Goal: Task Accomplishment & Management: Complete application form

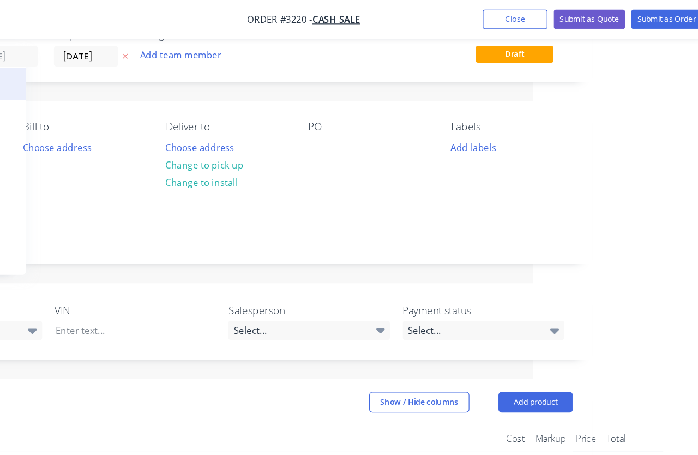
scroll to position [0, 156]
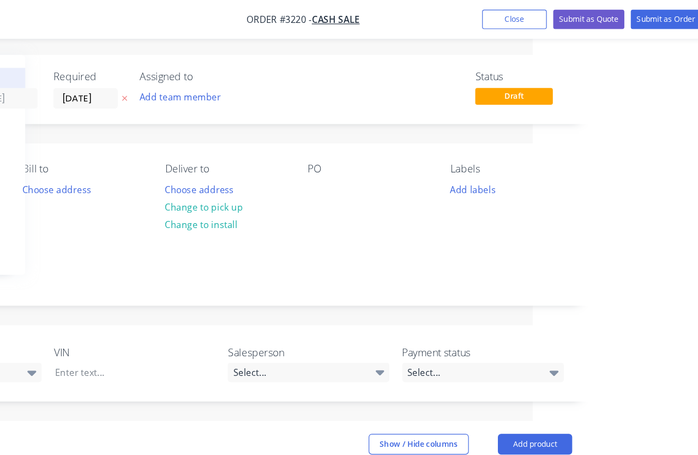
click at [500, 13] on button "Close" at bounding box center [527, 16] width 55 height 16
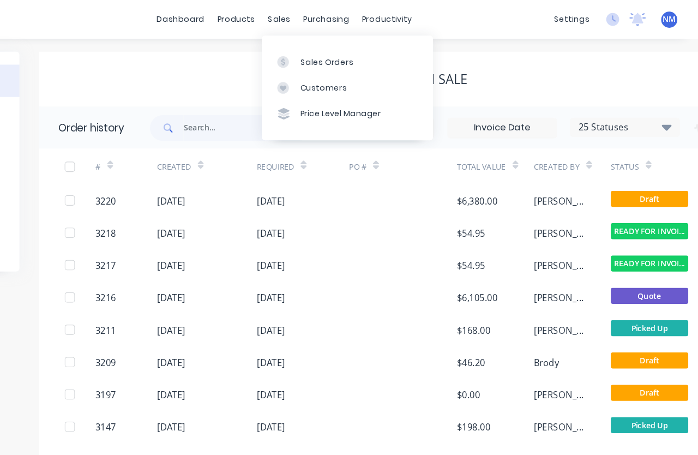
click at [363, 54] on div "Sales Orders" at bounding box center [385, 52] width 45 height 10
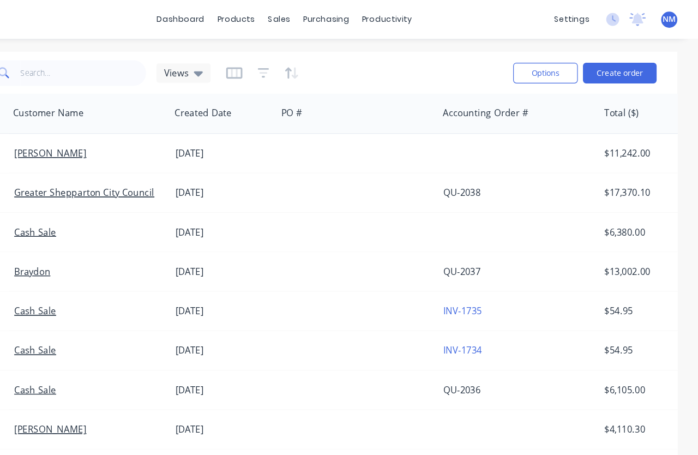
click at [601, 68] on button "Create order" at bounding box center [632, 61] width 62 height 17
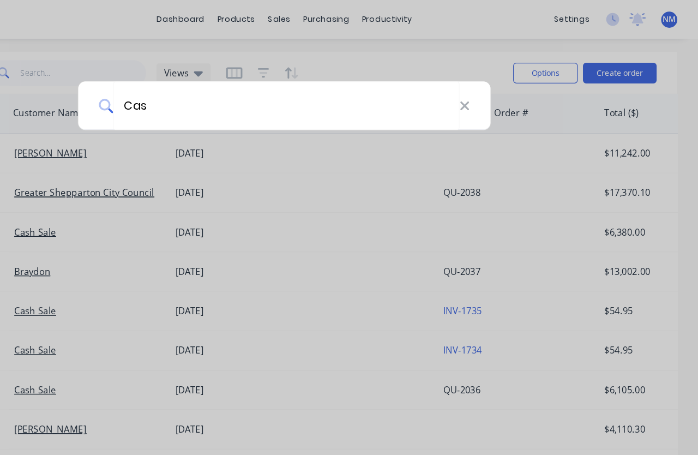
type input "Cash"
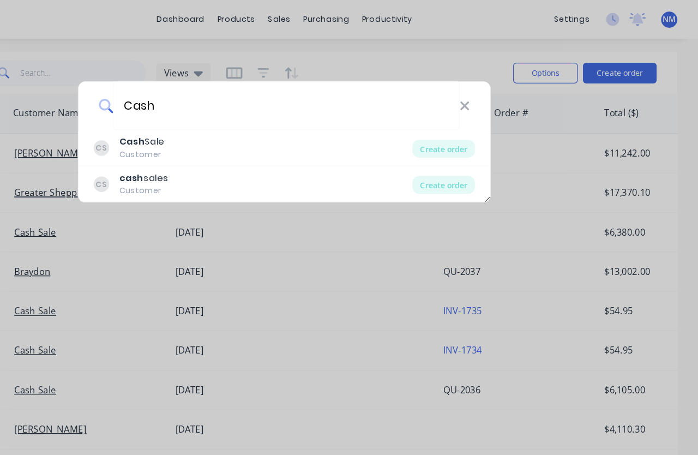
click at [188, 124] on div "CS Cash Sale Customer" at bounding box center [322, 124] width 269 height 21
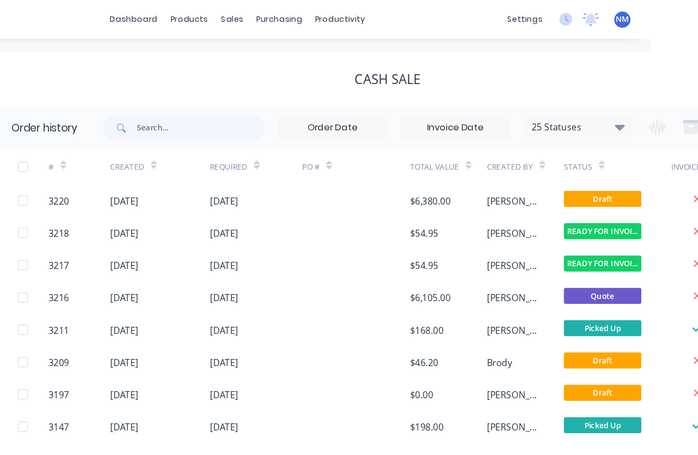
scroll to position [0, 113]
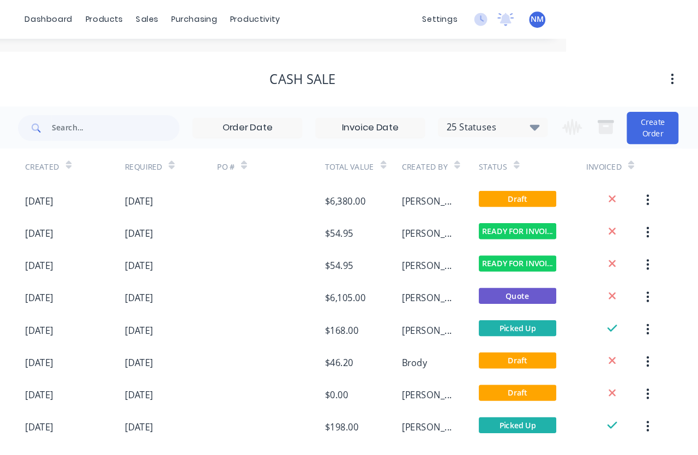
click at [638, 112] on button "Create Order" at bounding box center [660, 107] width 44 height 27
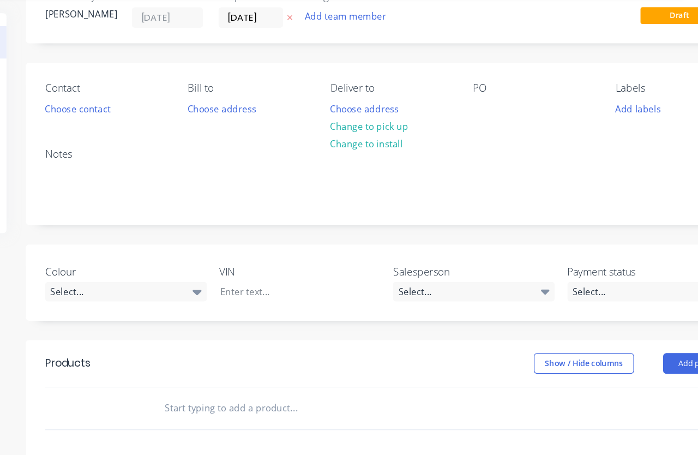
scroll to position [40, 0]
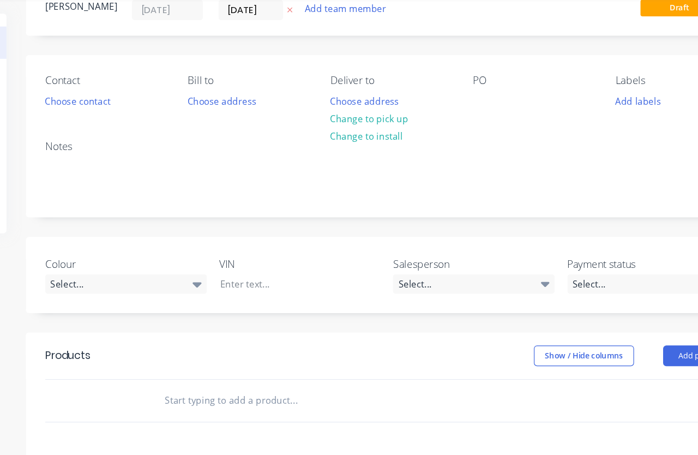
click at [669, 326] on button "Add product" at bounding box center [700, 334] width 63 height 17
click at [638, 355] on div "Product catalogue" at bounding box center [680, 363] width 84 height 16
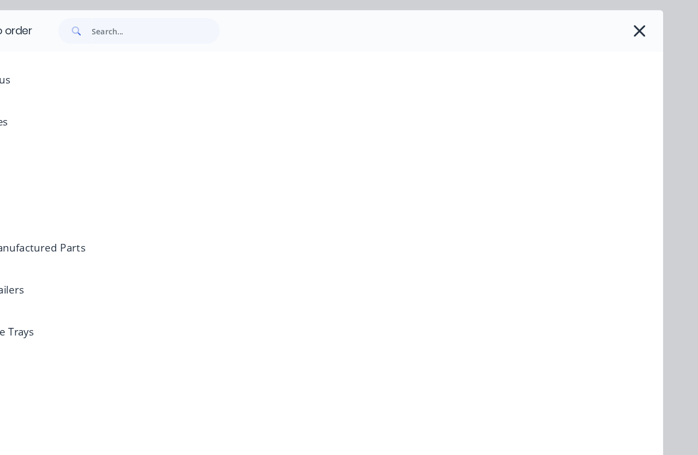
scroll to position [0, 0]
click at [187, 50] on input "text" at bounding box center [241, 61] width 108 height 22
type input "Fan"
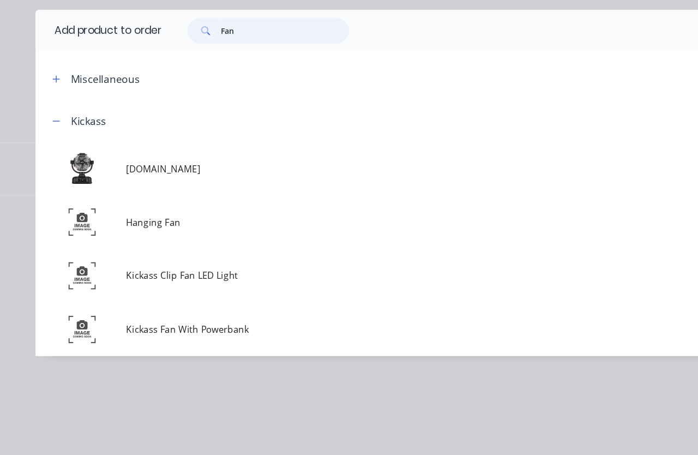
scroll to position [40, 0]
click at [188, 262] on span "Kickass Clip Fan LED Light" at bounding box center [331, 267] width 450 height 11
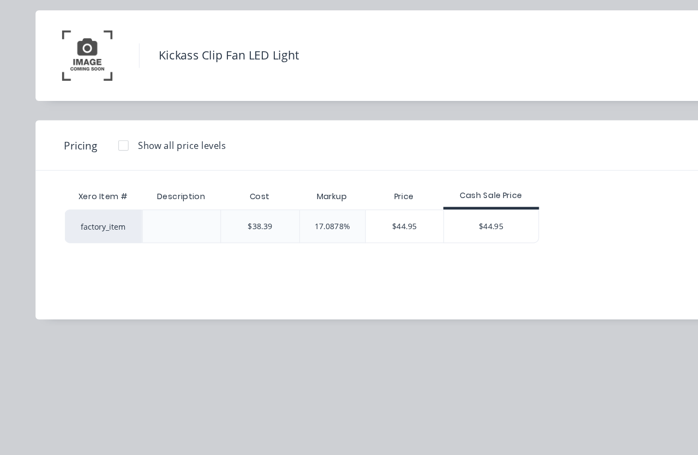
click at [407, 212] on div "$44.95" at bounding box center [415, 225] width 80 height 27
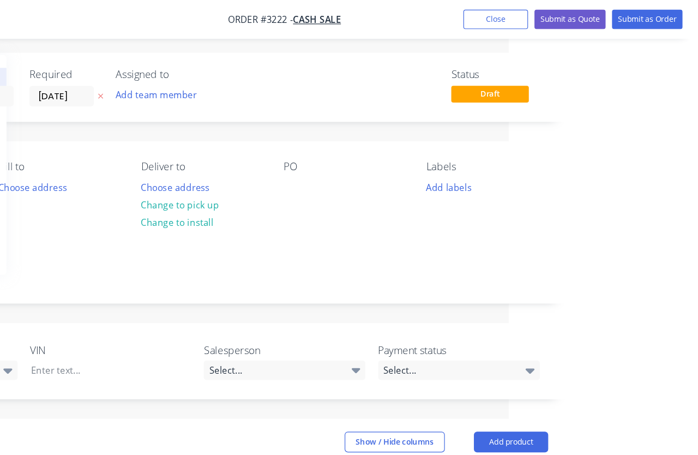
scroll to position [0, 160]
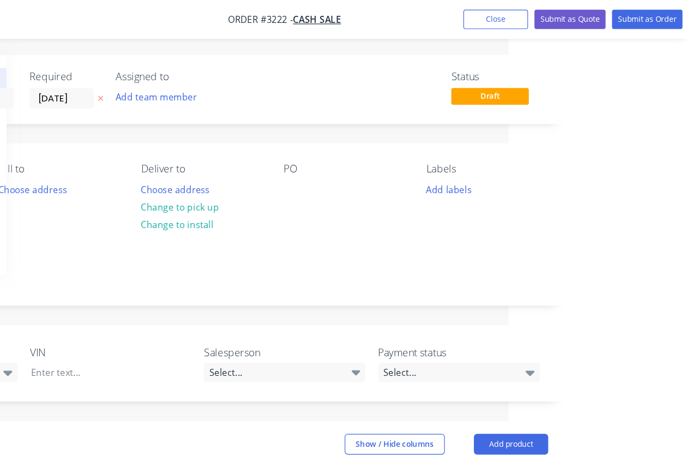
click at [626, 20] on button "Submit as Order" at bounding box center [655, 16] width 59 height 16
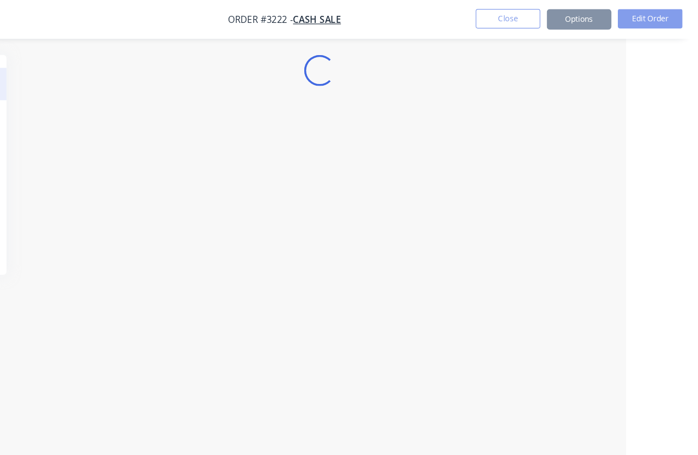
scroll to position [0, 61]
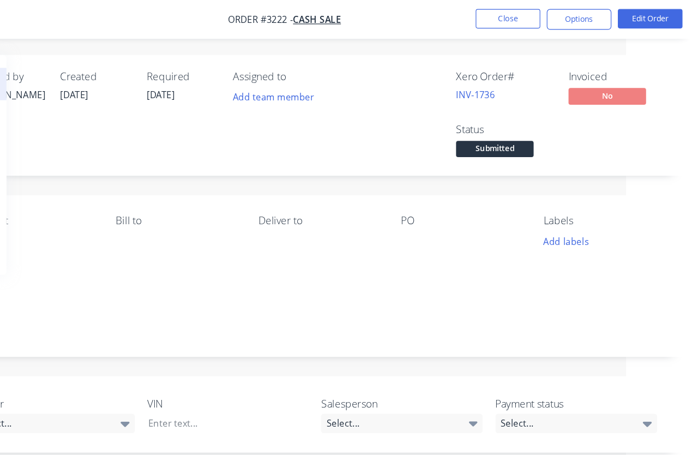
click at [494, 123] on span "Submitted" at bounding box center [526, 126] width 65 height 14
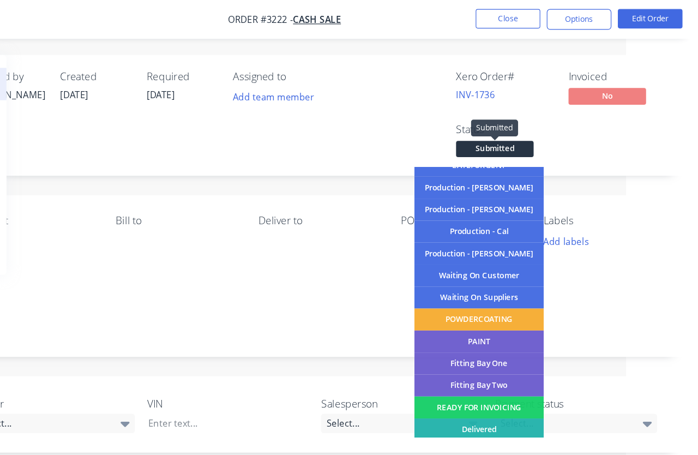
scroll to position [104, 0]
click at [459, 344] on div "READY FOR INVOICING" at bounding box center [513, 344] width 109 height 19
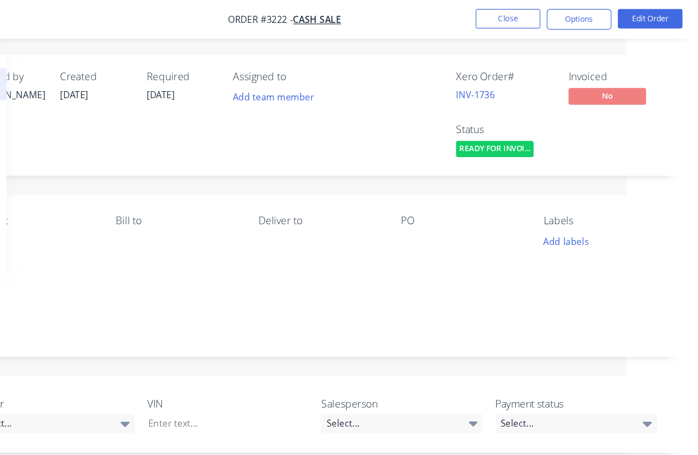
click at [571, 15] on button "Options" at bounding box center [598, 16] width 55 height 17
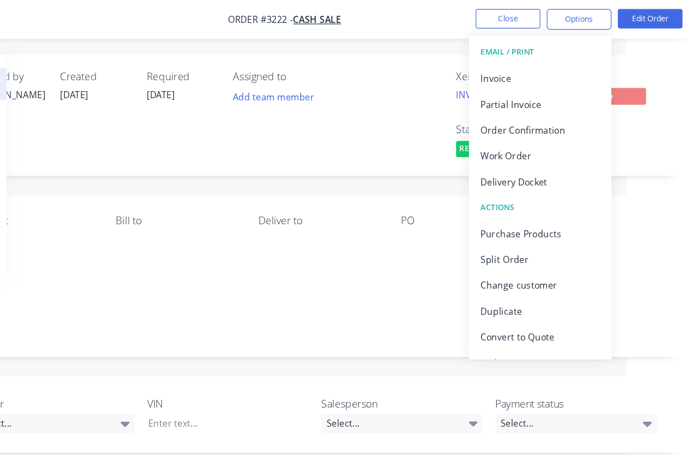
click at [515, 59] on div "Invoice" at bounding box center [565, 66] width 100 height 16
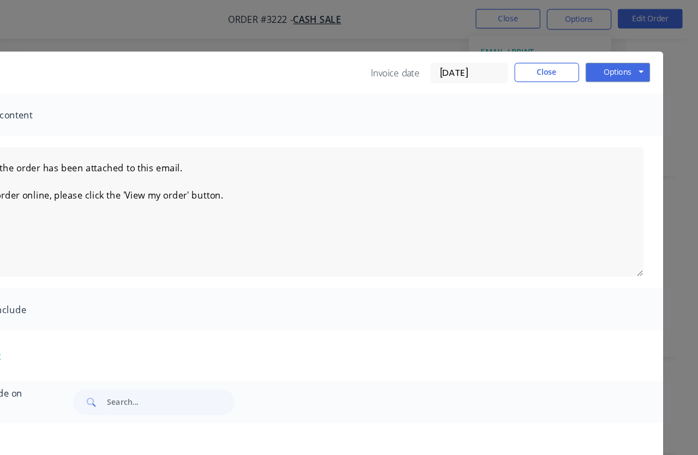
click at [604, 53] on button "Options" at bounding box center [631, 61] width 55 height 16
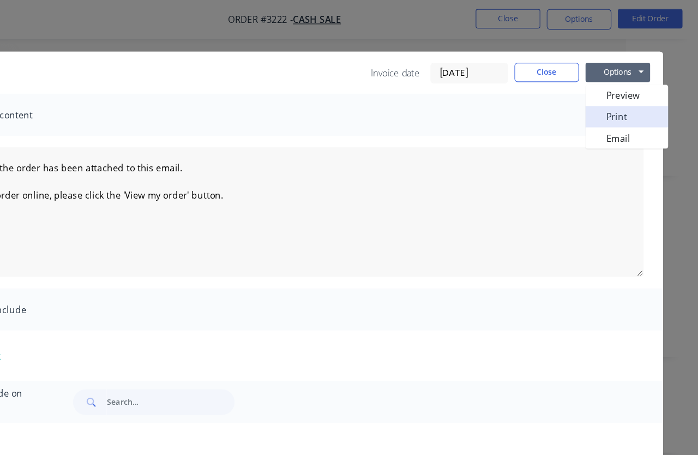
click at [604, 106] on button "Print" at bounding box center [639, 98] width 70 height 18
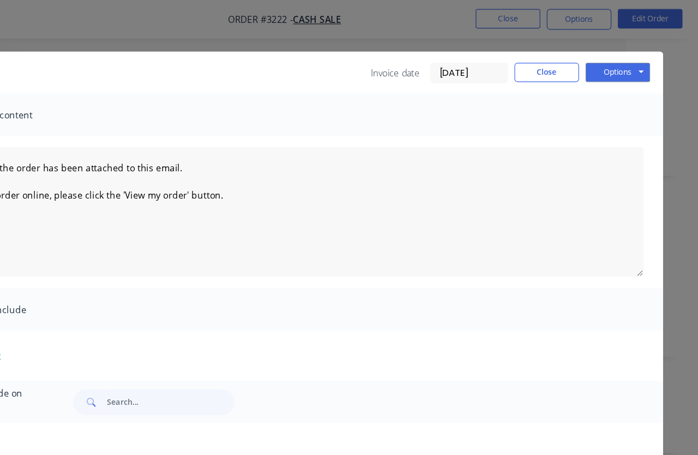
click at [544, 55] on button "Close" at bounding box center [571, 61] width 55 height 16
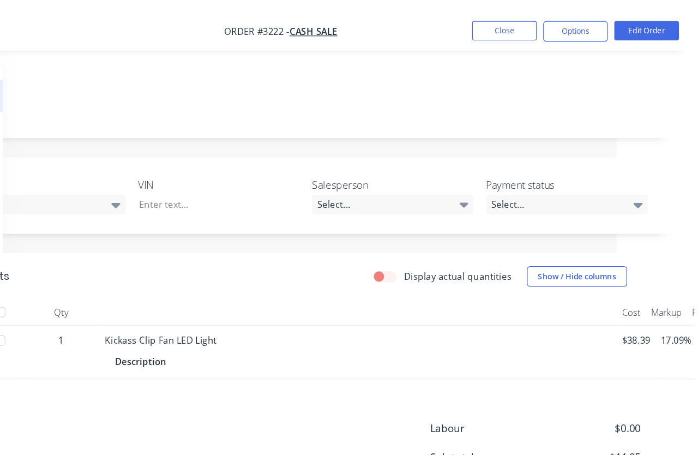
scroll to position [184, 69]
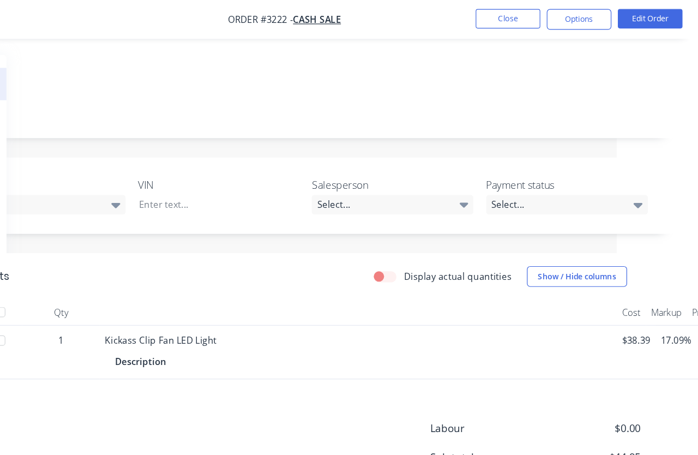
click at [631, 22] on button "Edit Order" at bounding box center [658, 16] width 55 height 16
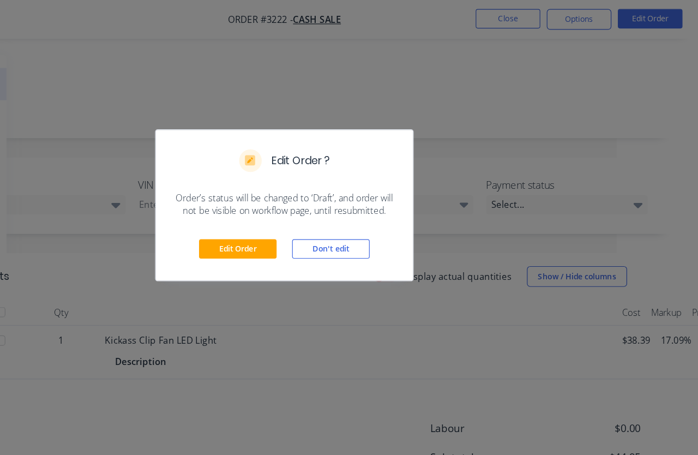
click at [277, 207] on button "Edit Order" at bounding box center [309, 210] width 65 height 16
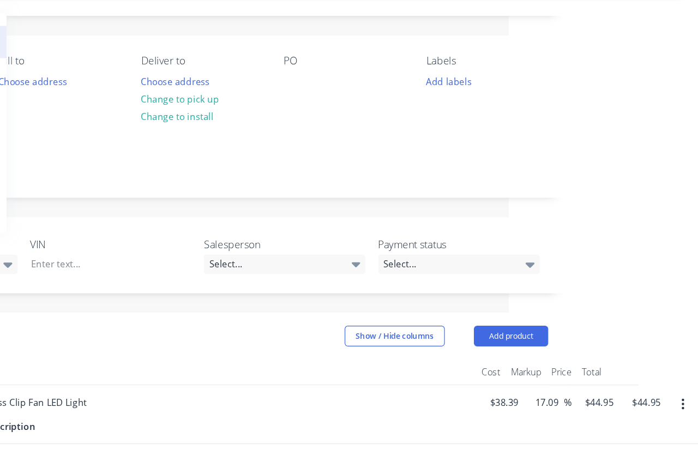
click at [673, 367] on button "button" at bounding box center [686, 377] width 26 height 20
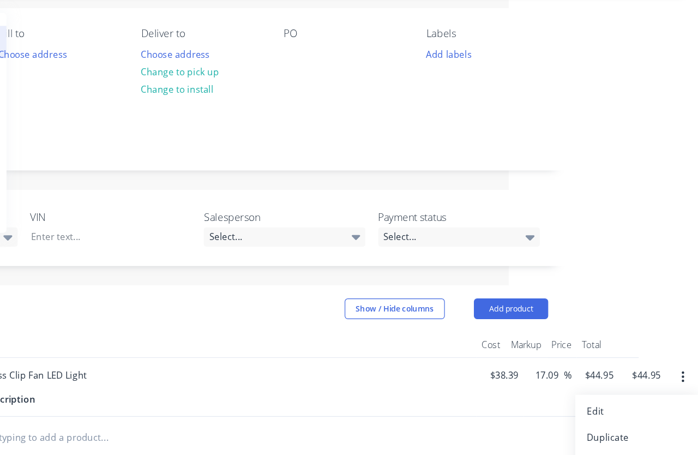
scroll to position [192, 160]
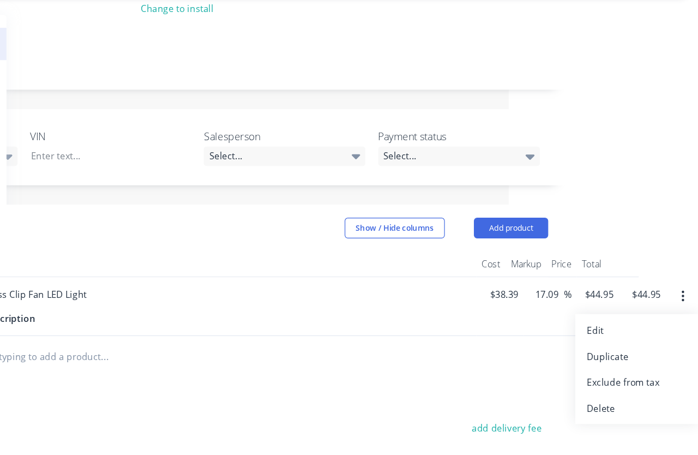
click at [605, 371] on div "Delete" at bounding box center [647, 379] width 84 height 16
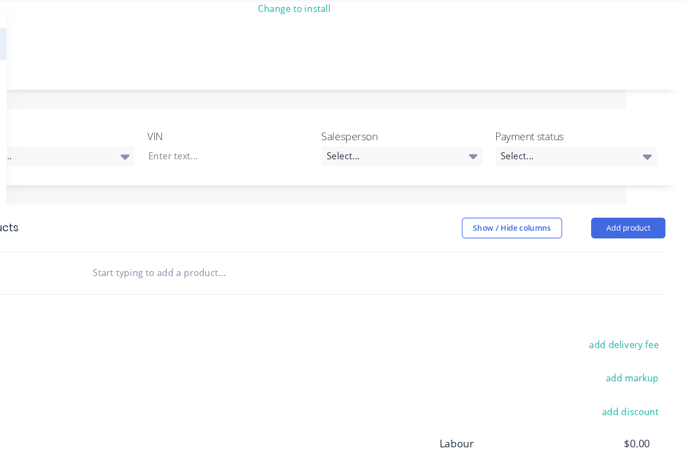
scroll to position [192, 61]
click at [608, 218] on button "Add product" at bounding box center [639, 226] width 63 height 17
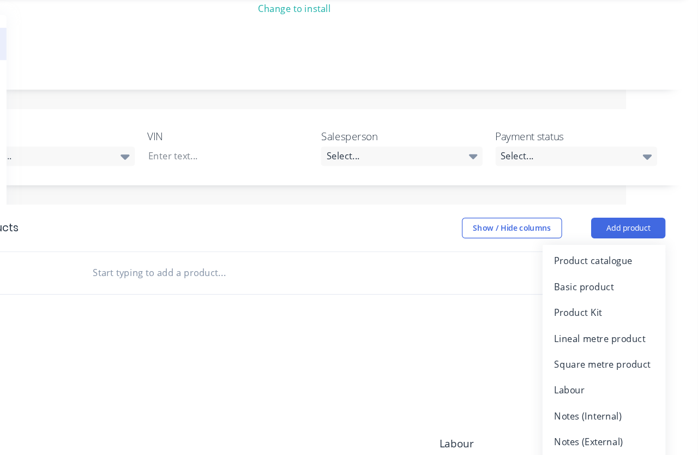
click at [577, 246] on div "Product catalogue" at bounding box center [619, 254] width 84 height 16
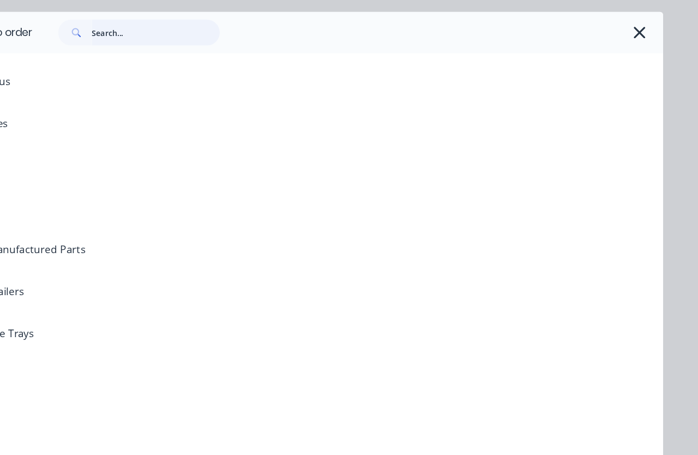
click at [187, 50] on input "text" at bounding box center [241, 61] width 108 height 22
type input "Fan"
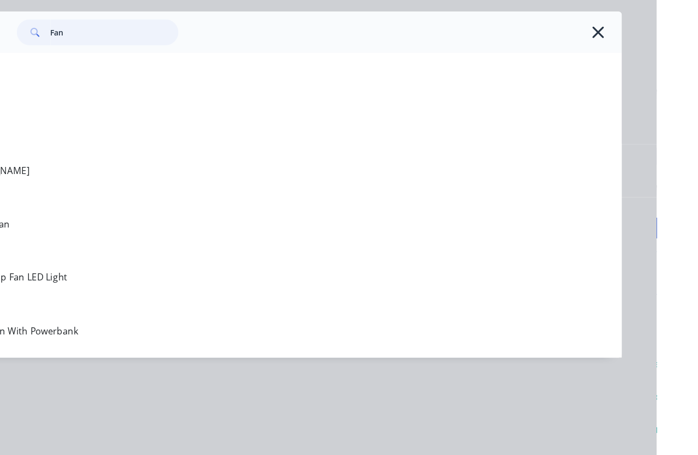
scroll to position [192, 25]
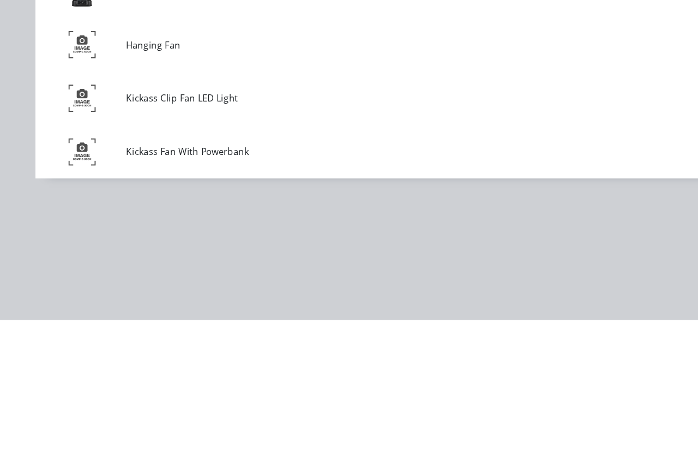
click at [192, 307] on span "Kickass Fan With Powerbank" at bounding box center [331, 312] width 450 height 11
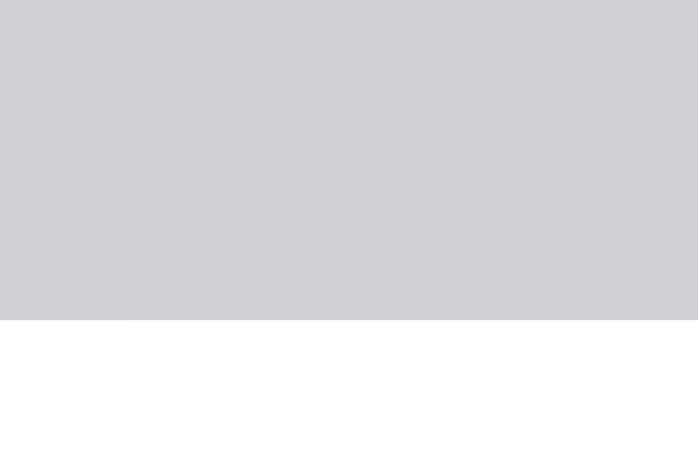
scroll to position [314, 25]
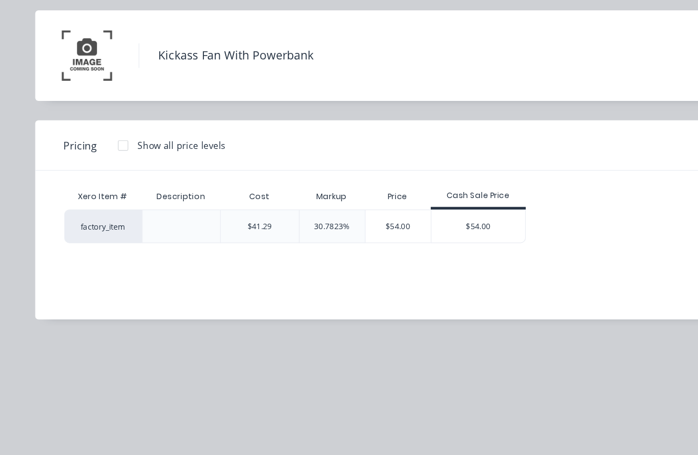
click at [417, 212] on div "$54.00" at bounding box center [405, 225] width 80 height 27
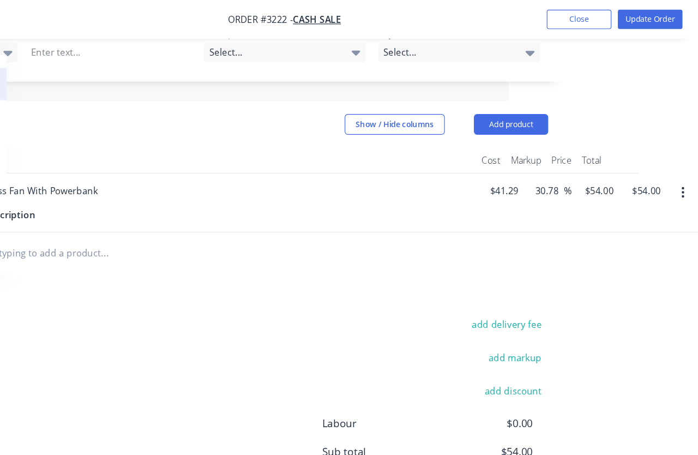
scroll to position [313, 160]
click at [631, 14] on button "Update Order" at bounding box center [658, 16] width 55 height 16
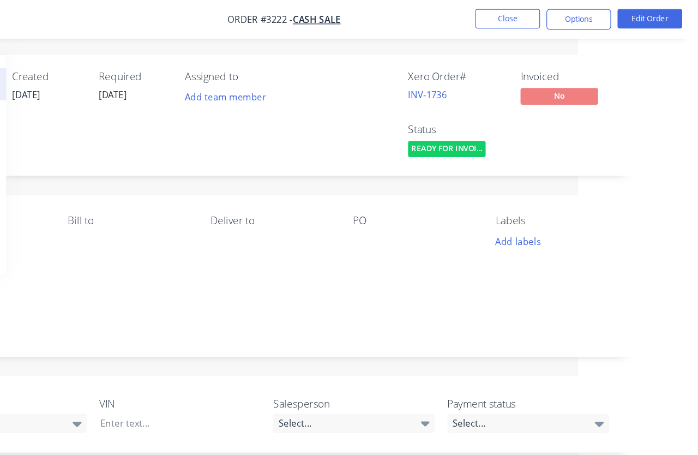
scroll to position [0, 101]
click at [571, 20] on button "Options" at bounding box center [598, 16] width 55 height 17
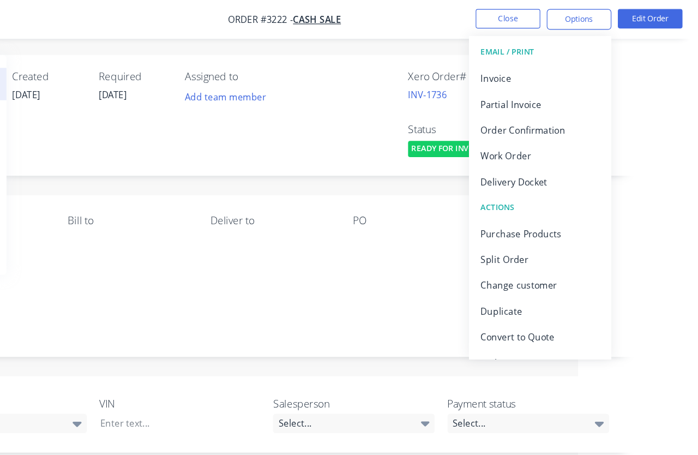
click at [515, 65] on div "Invoice" at bounding box center [565, 66] width 100 height 16
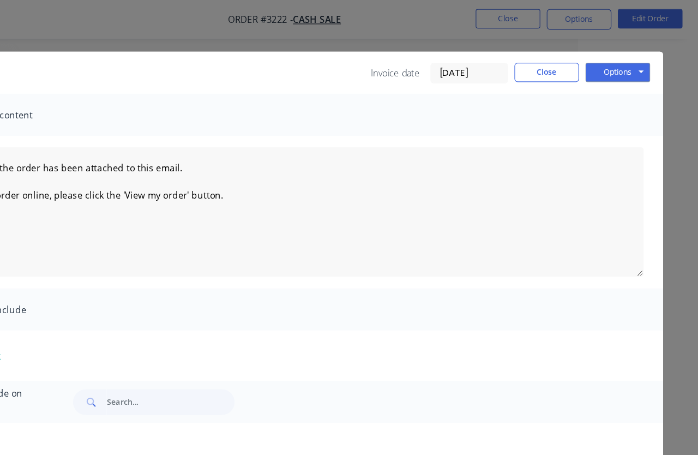
click at [604, 64] on button "Options" at bounding box center [631, 61] width 55 height 16
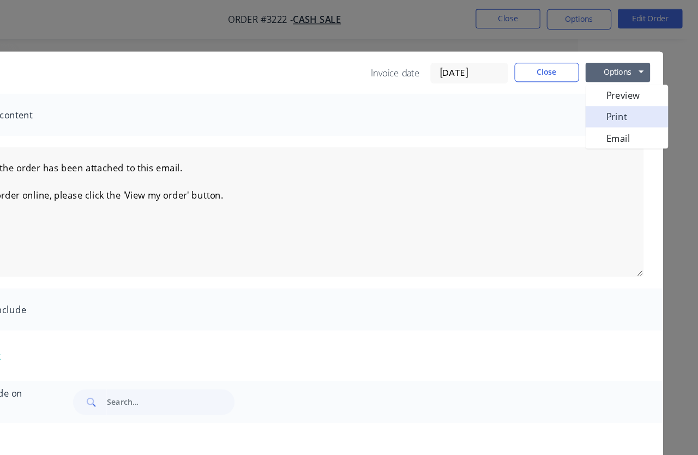
click at [604, 101] on button "Print" at bounding box center [639, 98] width 70 height 18
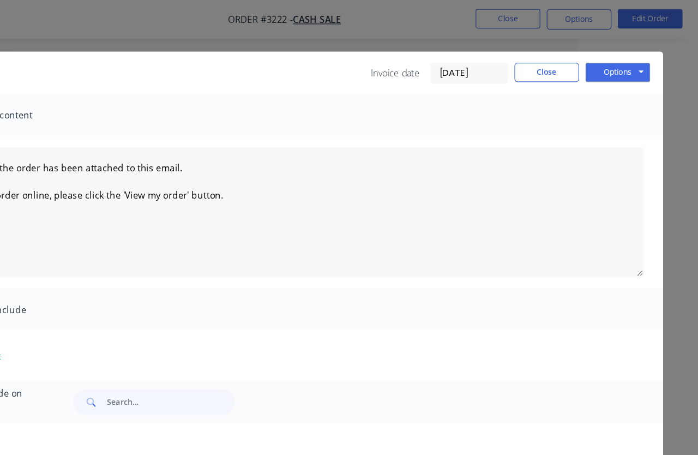
click at [544, 61] on button "Close" at bounding box center [571, 61] width 55 height 16
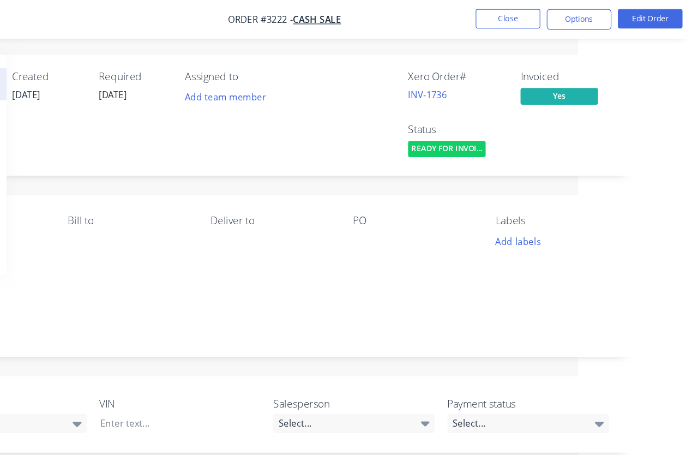
click at [571, 19] on button "Options" at bounding box center [598, 16] width 55 height 17
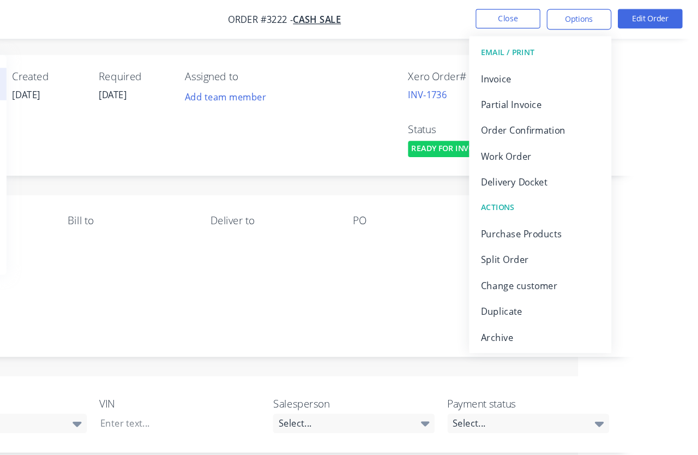
click at [515, 259] on div "Duplicate" at bounding box center [565, 263] width 100 height 16
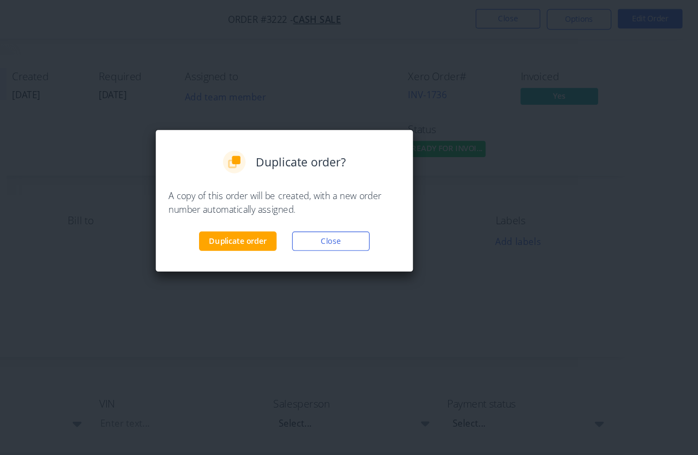
click at [277, 204] on button "Duplicate order" at bounding box center [309, 203] width 65 height 16
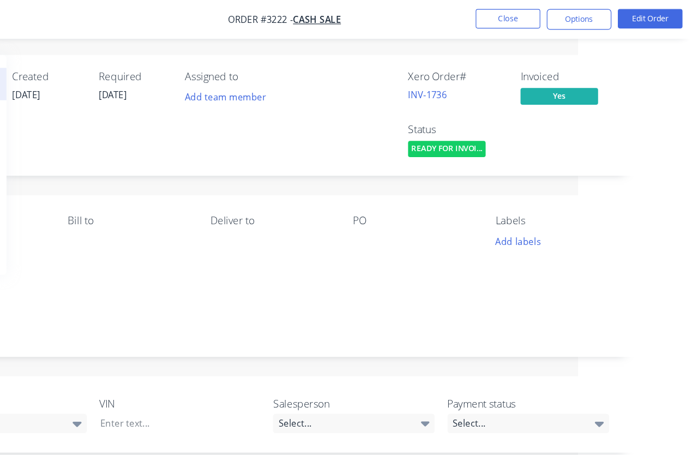
click at [511, 23] on button "Close" at bounding box center [538, 16] width 55 height 16
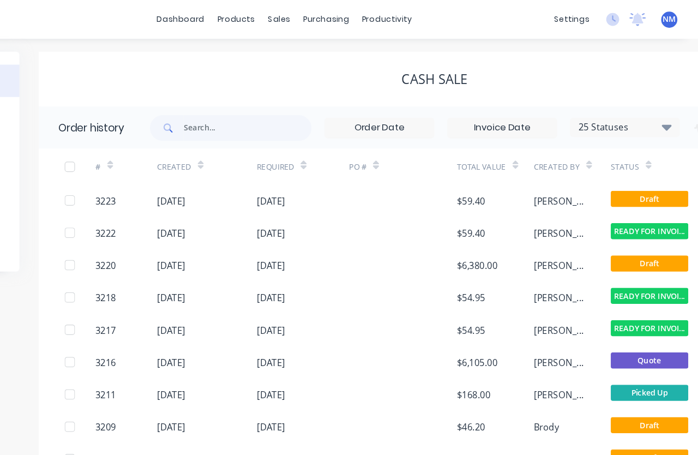
click at [495, 174] on div "$59.40" at bounding box center [527, 169] width 65 height 27
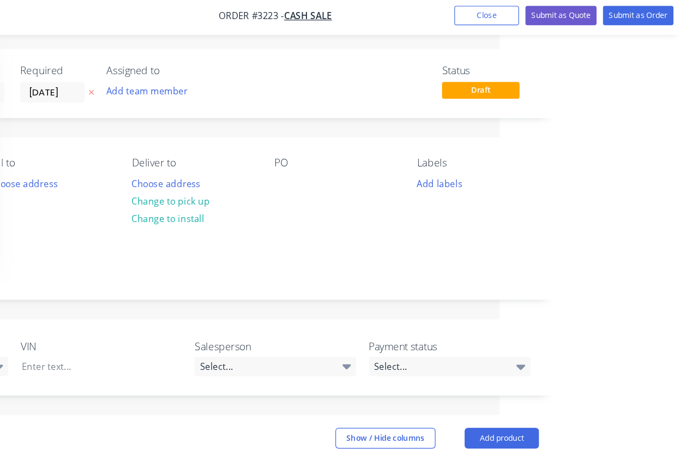
scroll to position [0, 160]
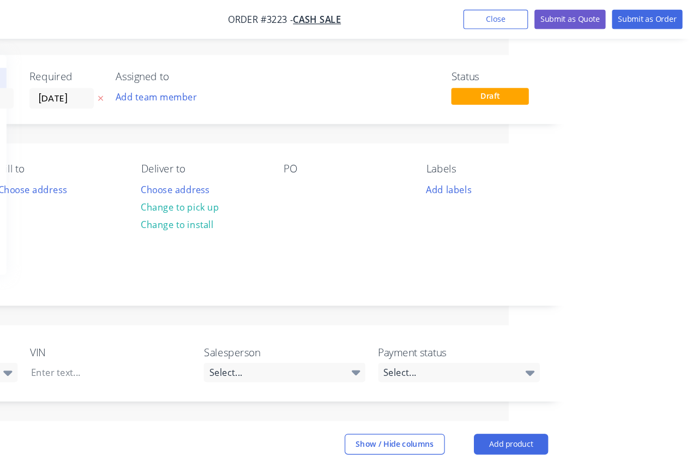
click at [626, 22] on button "Submit as Order" at bounding box center [655, 16] width 59 height 16
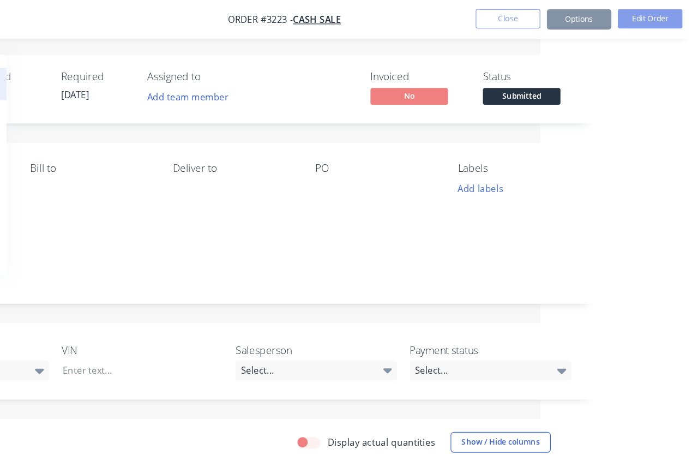
scroll to position [0, 61]
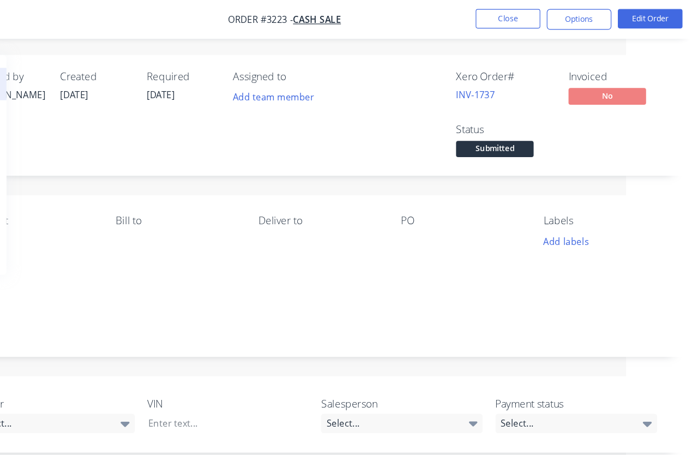
click at [571, 20] on button "Options" at bounding box center [598, 16] width 55 height 17
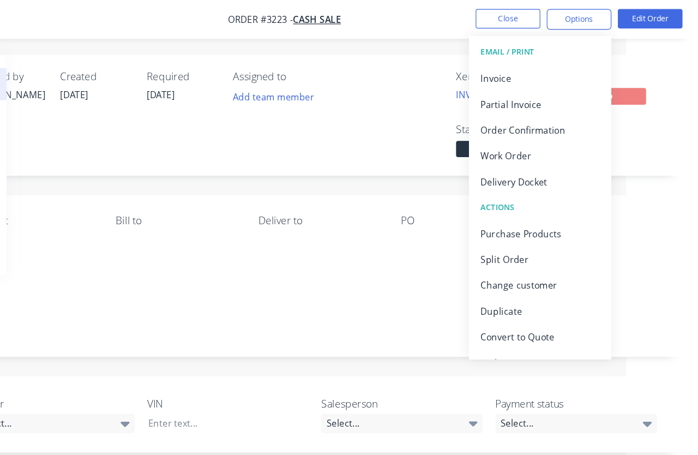
click at [515, 67] on div "Invoice" at bounding box center [565, 66] width 100 height 16
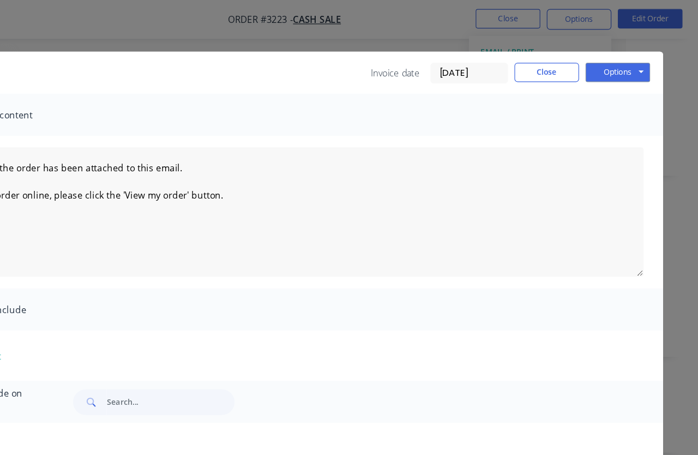
click at [604, 59] on button "Options" at bounding box center [631, 61] width 55 height 16
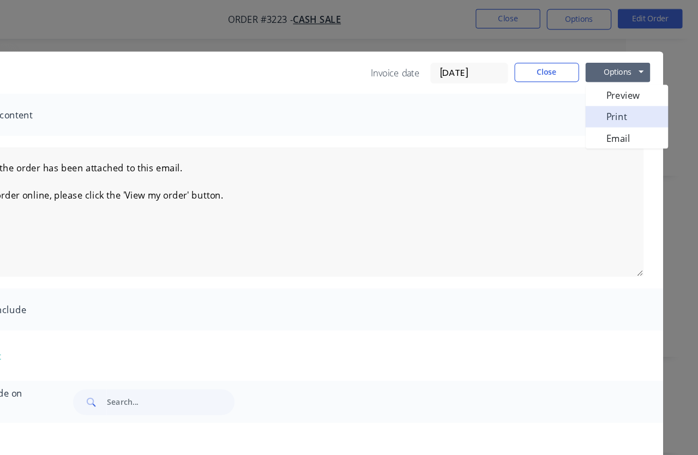
click at [604, 103] on button "Print" at bounding box center [639, 98] width 70 height 18
